Goal: Check status: Verify the current state of an ongoing process or item

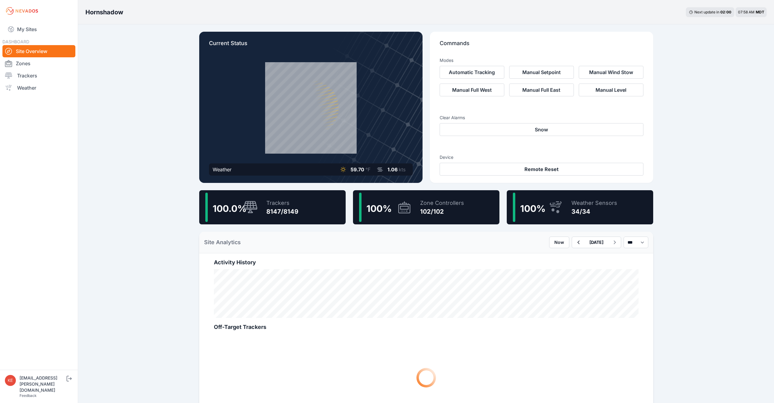
click at [277, 209] on div "8147/8149" at bounding box center [282, 212] width 32 height 9
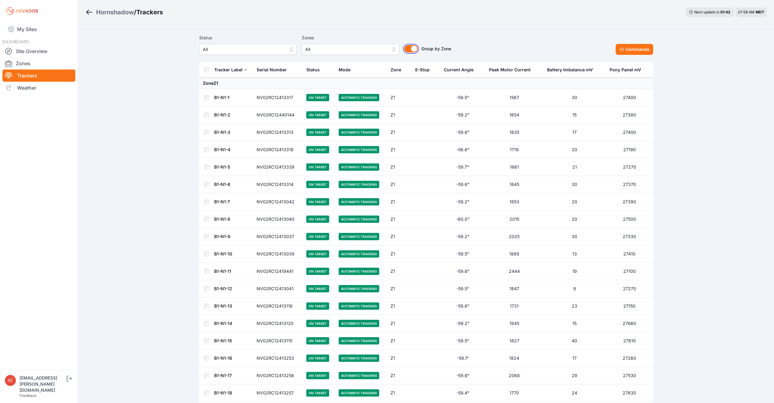
click at [415, 49] on button "Group by Zone" at bounding box center [410, 48] width 13 height 7
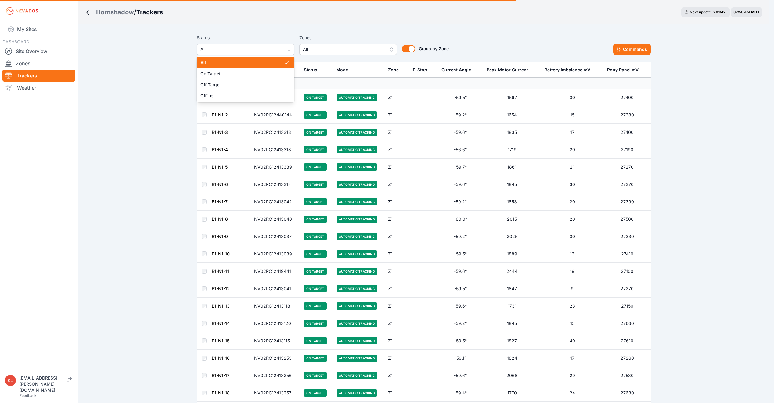
click at [222, 50] on span "All" at bounding box center [241, 49] width 82 height 7
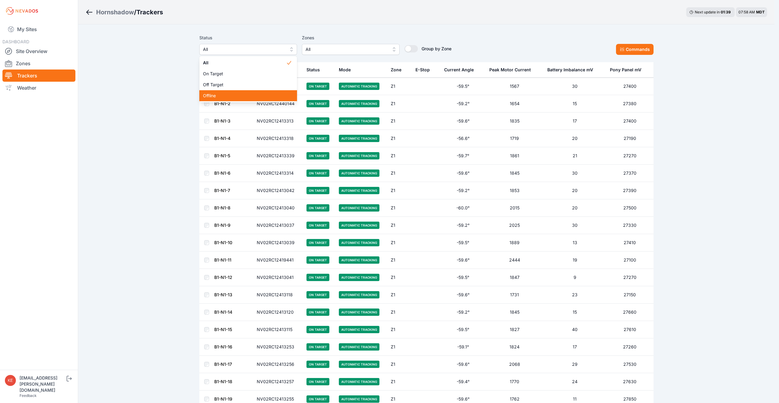
click at [228, 96] on span "Offline" at bounding box center [244, 96] width 83 height 6
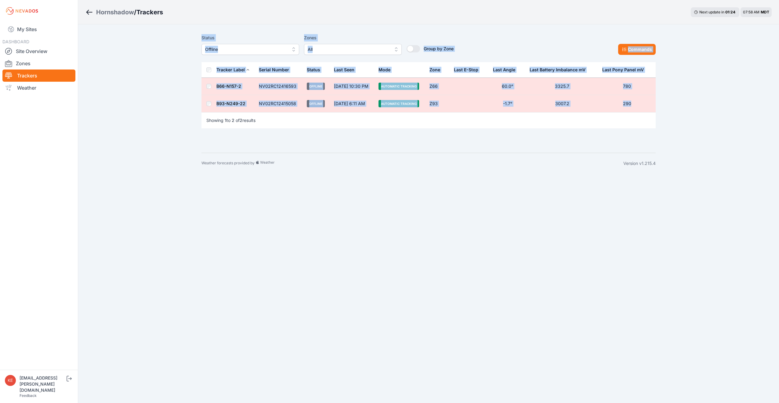
drag, startPoint x: 190, startPoint y: 34, endPoint x: 640, endPoint y: 111, distance: 456.6
click at [640, 111] on div "Hornshadow / Trackers Next update in 01 : 24 07:58 AM MDT Status Offline Zones …" at bounding box center [389, 87] width 779 height 174
